Goal: Task Accomplishment & Management: Complete application form

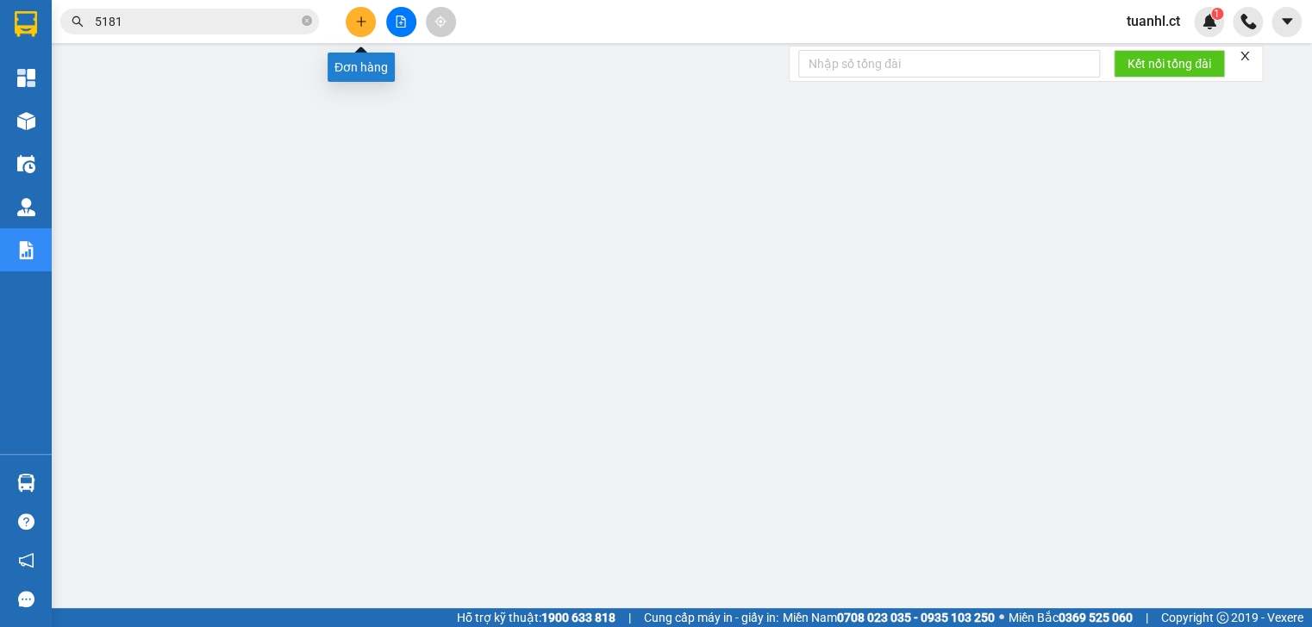
click at [352, 21] on button at bounding box center [361, 22] width 30 height 30
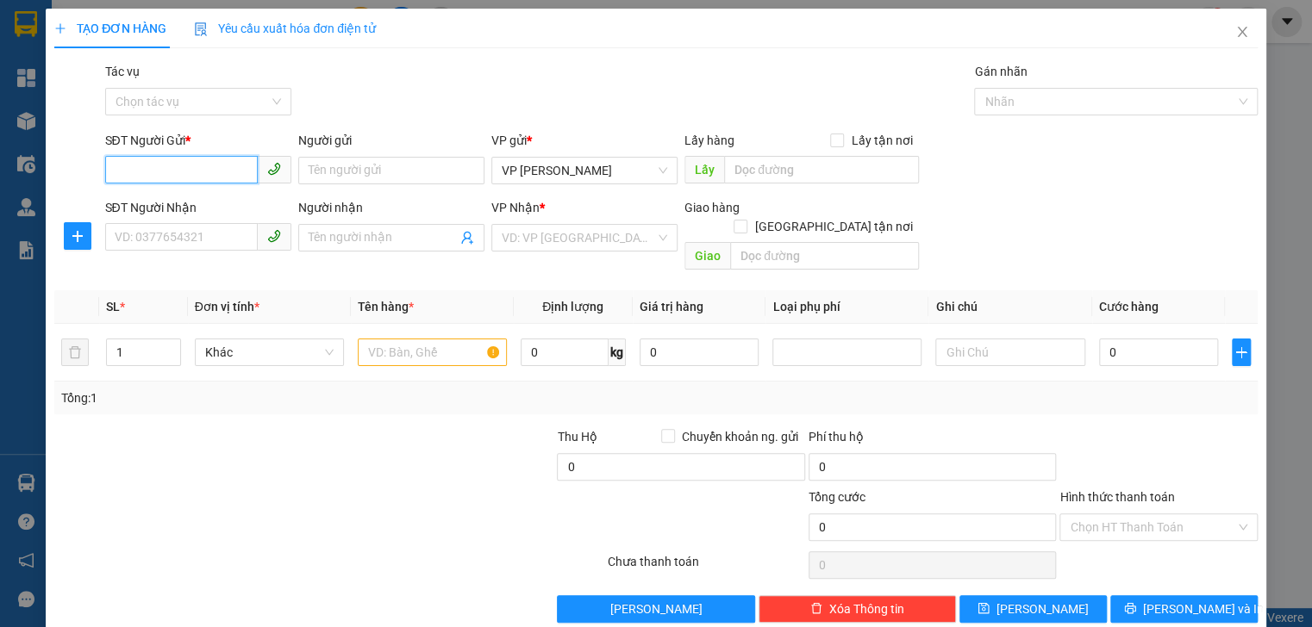
click at [162, 164] on input "SĐT Người Gửi *" at bounding box center [181, 170] width 153 height 28
click at [182, 198] on div "0977131699 - A VIỆT" at bounding box center [197, 205] width 164 height 19
type input "0977131699"
type input "A VIỆT"
type input "0961569487"
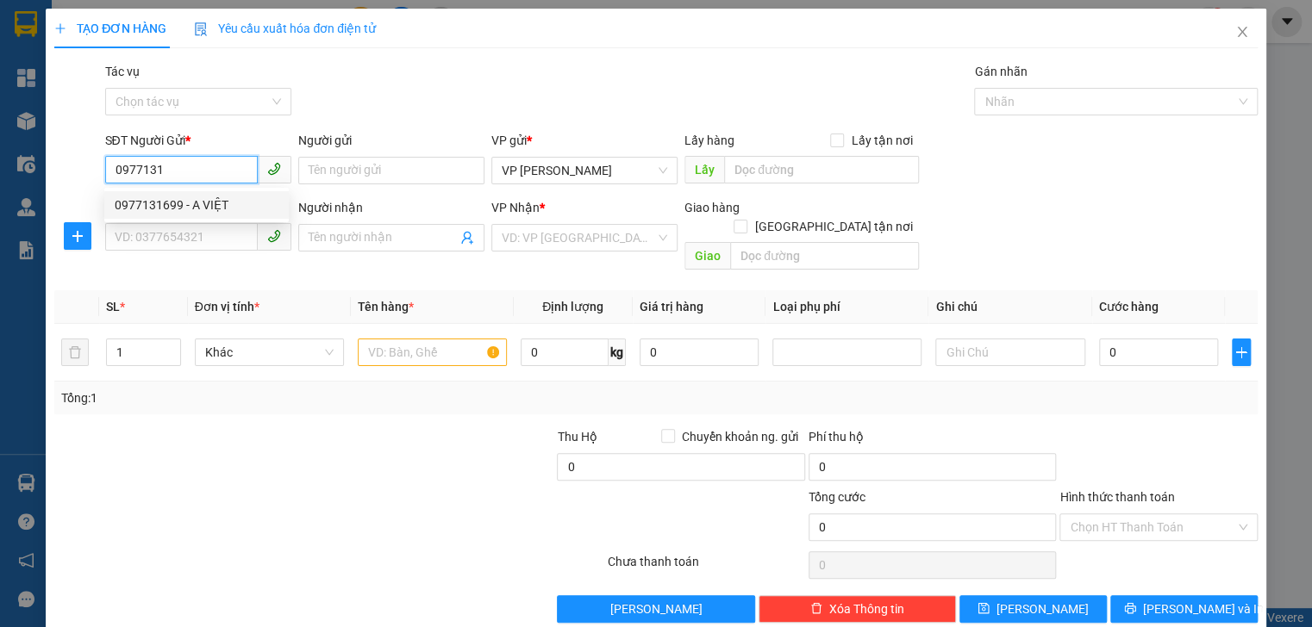
type input "CHỊ [PERSON_NAME]"
type input "[PERSON_NAME]"
type input "50.000"
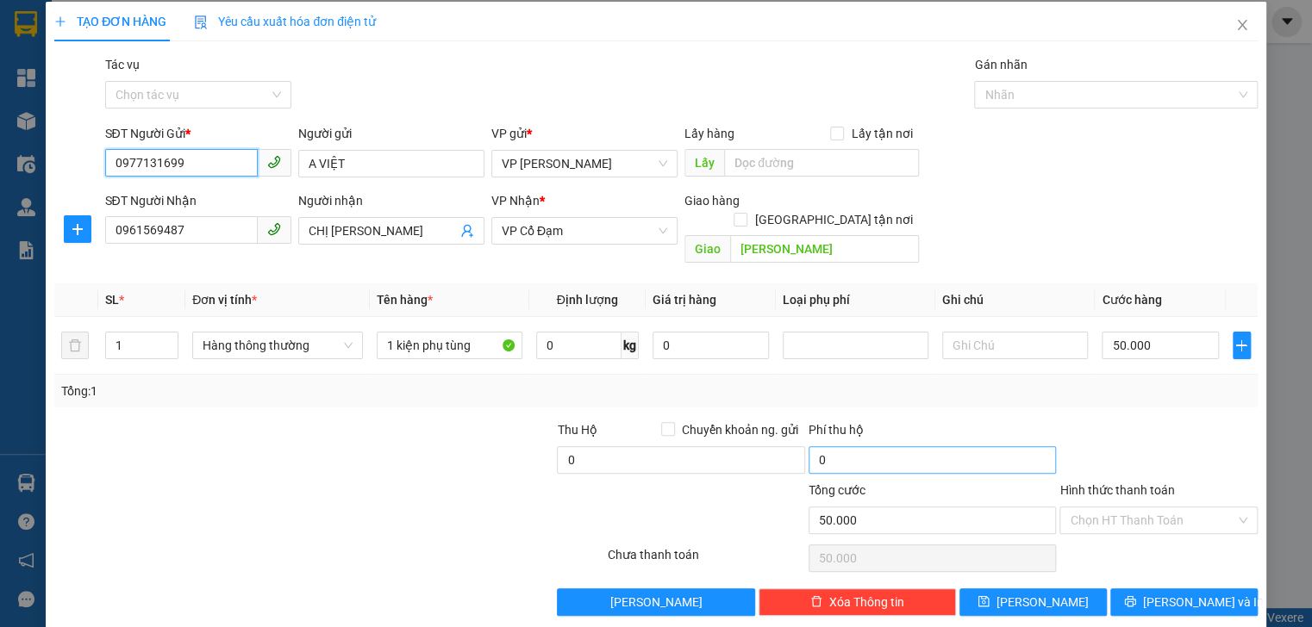
scroll to position [9, 0]
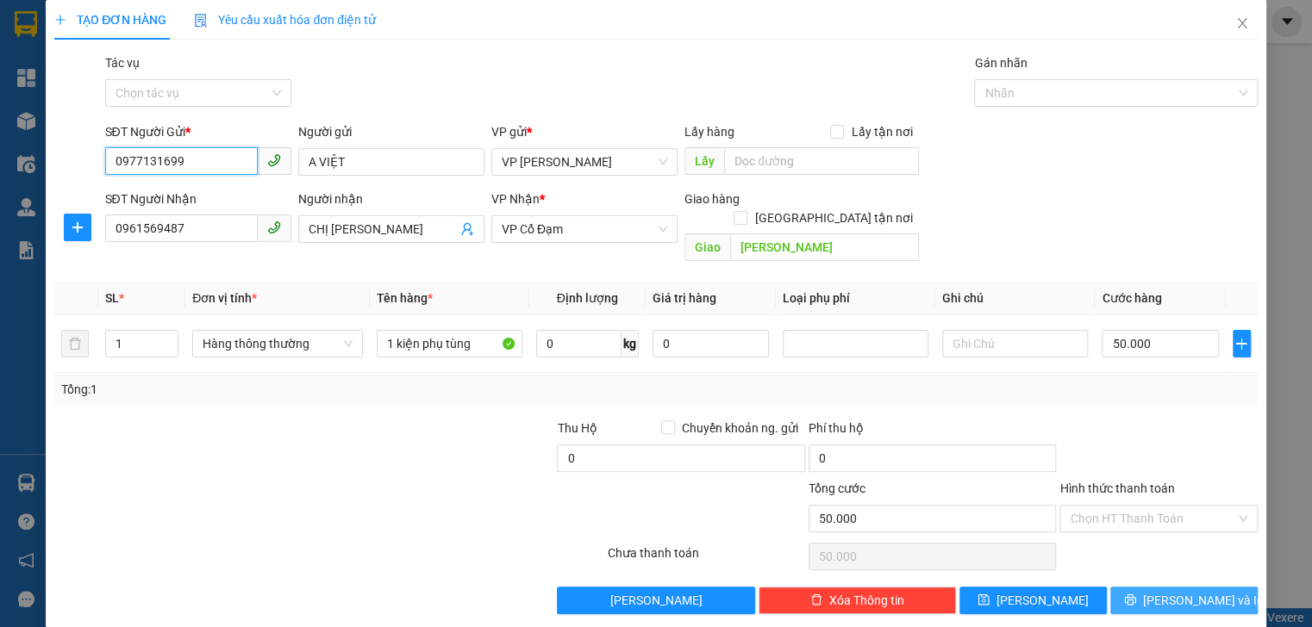
type input "0977131699"
click at [1161, 591] on span "[PERSON_NAME] và In" at bounding box center [1203, 600] width 121 height 19
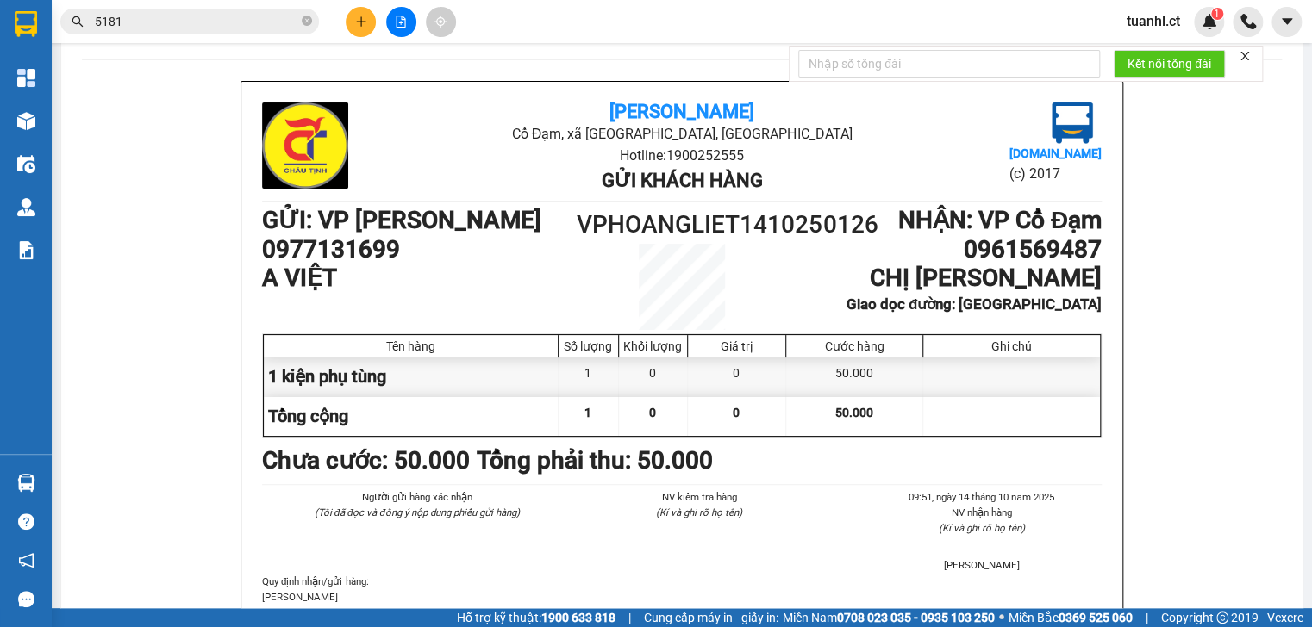
scroll to position [138, 0]
